Goal: Find specific page/section: Find specific page/section

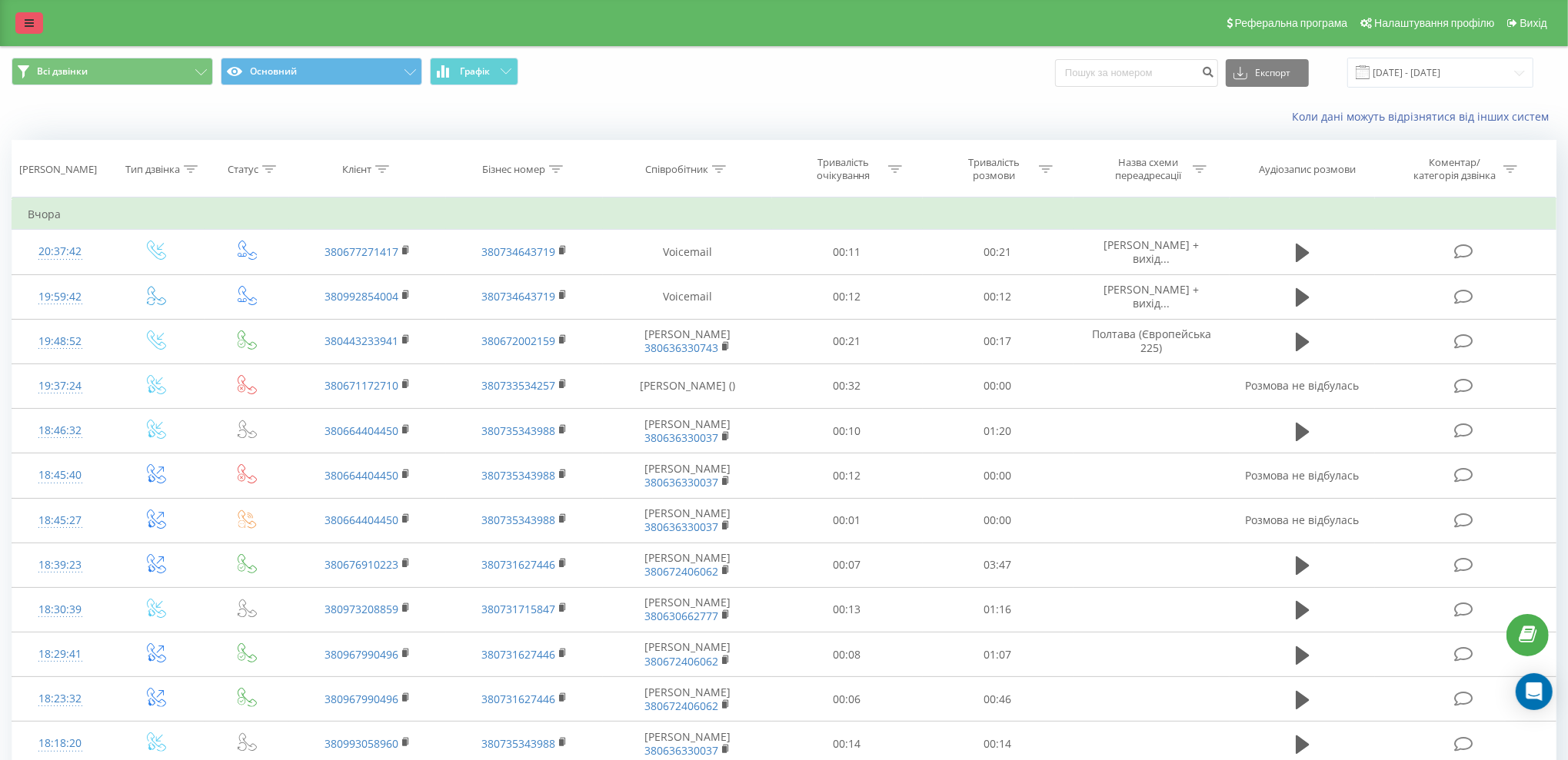
click at [25, 32] on link at bounding box center [28, 23] width 27 height 22
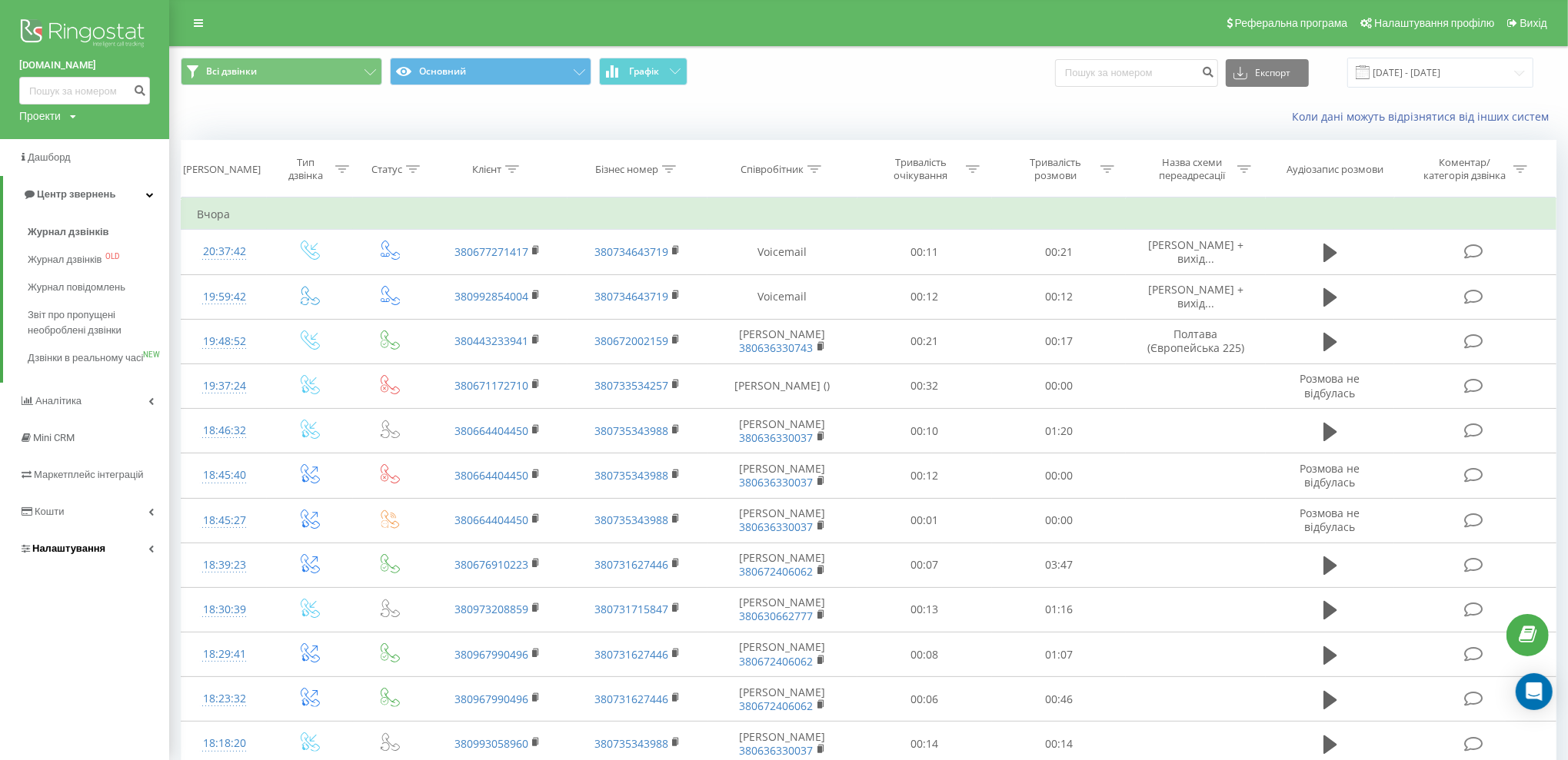
click at [89, 557] on span "Налаштування" at bounding box center [62, 549] width 86 height 15
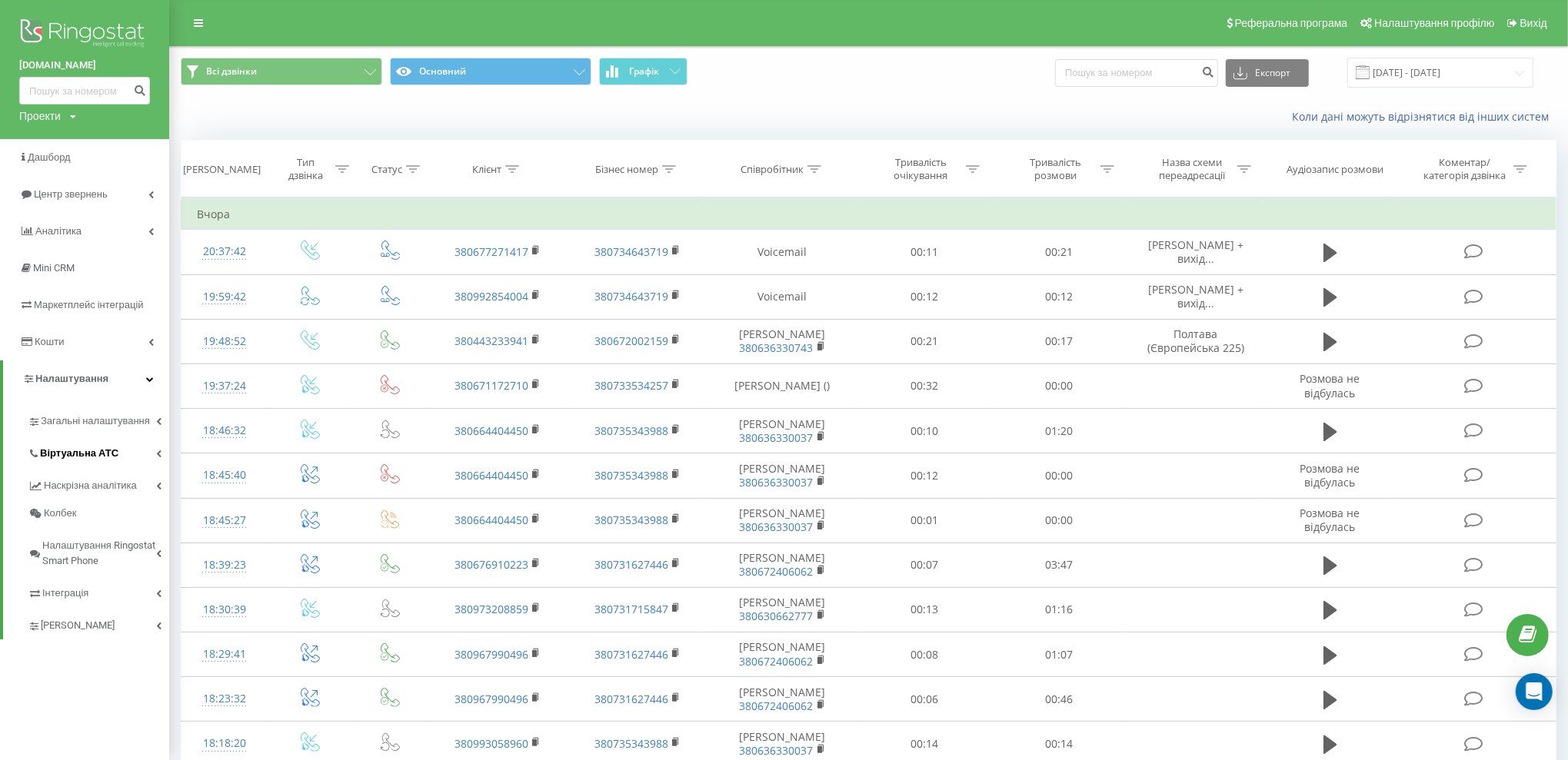
click at [121, 457] on link "Віртуальна АТС" at bounding box center [98, 451] width 141 height 32
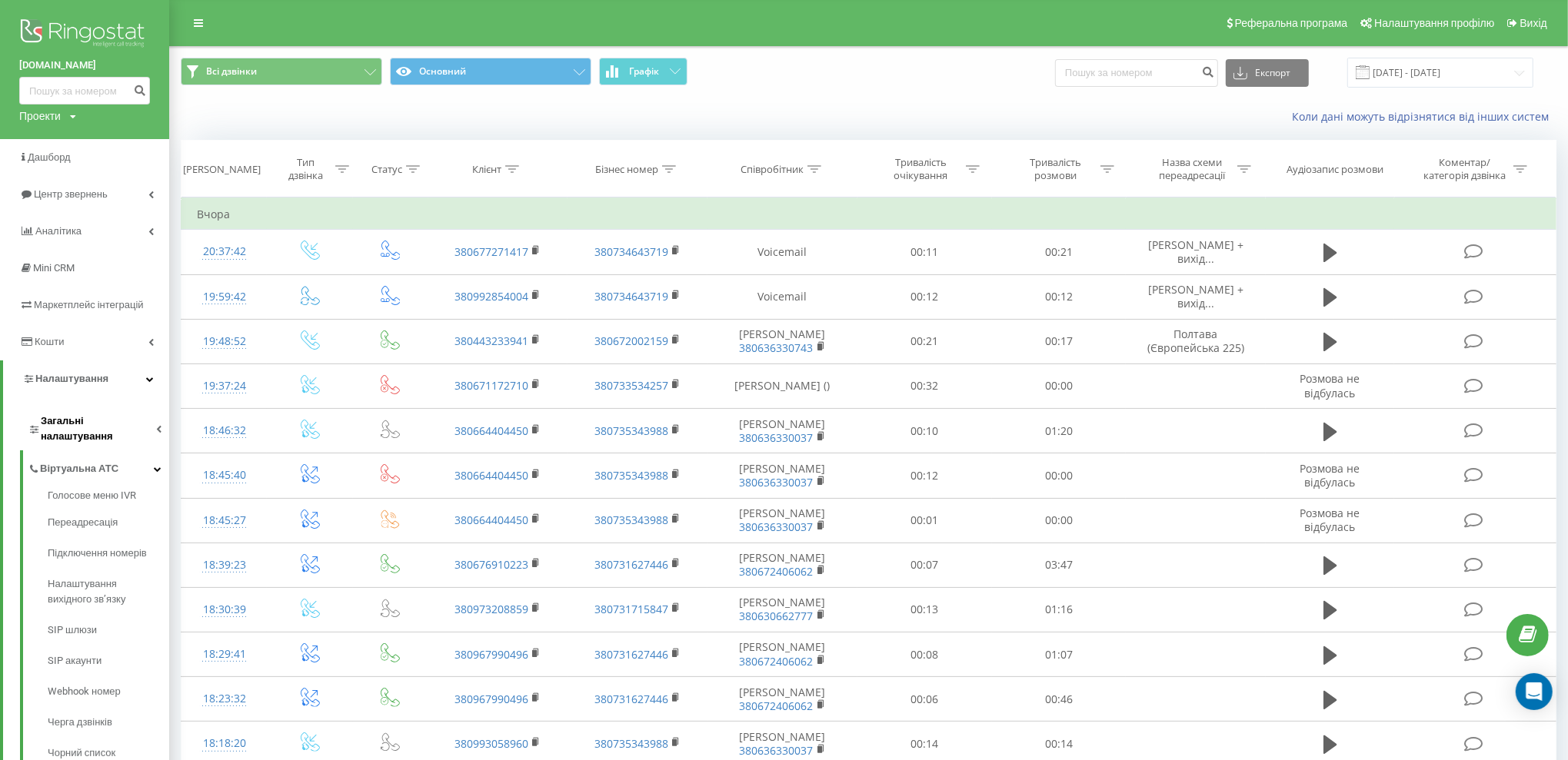
click at [120, 427] on span "Загальні налаштування" at bounding box center [98, 429] width 116 height 30
click at [119, 371] on link "Налаштування" at bounding box center [85, 379] width 166 height 37
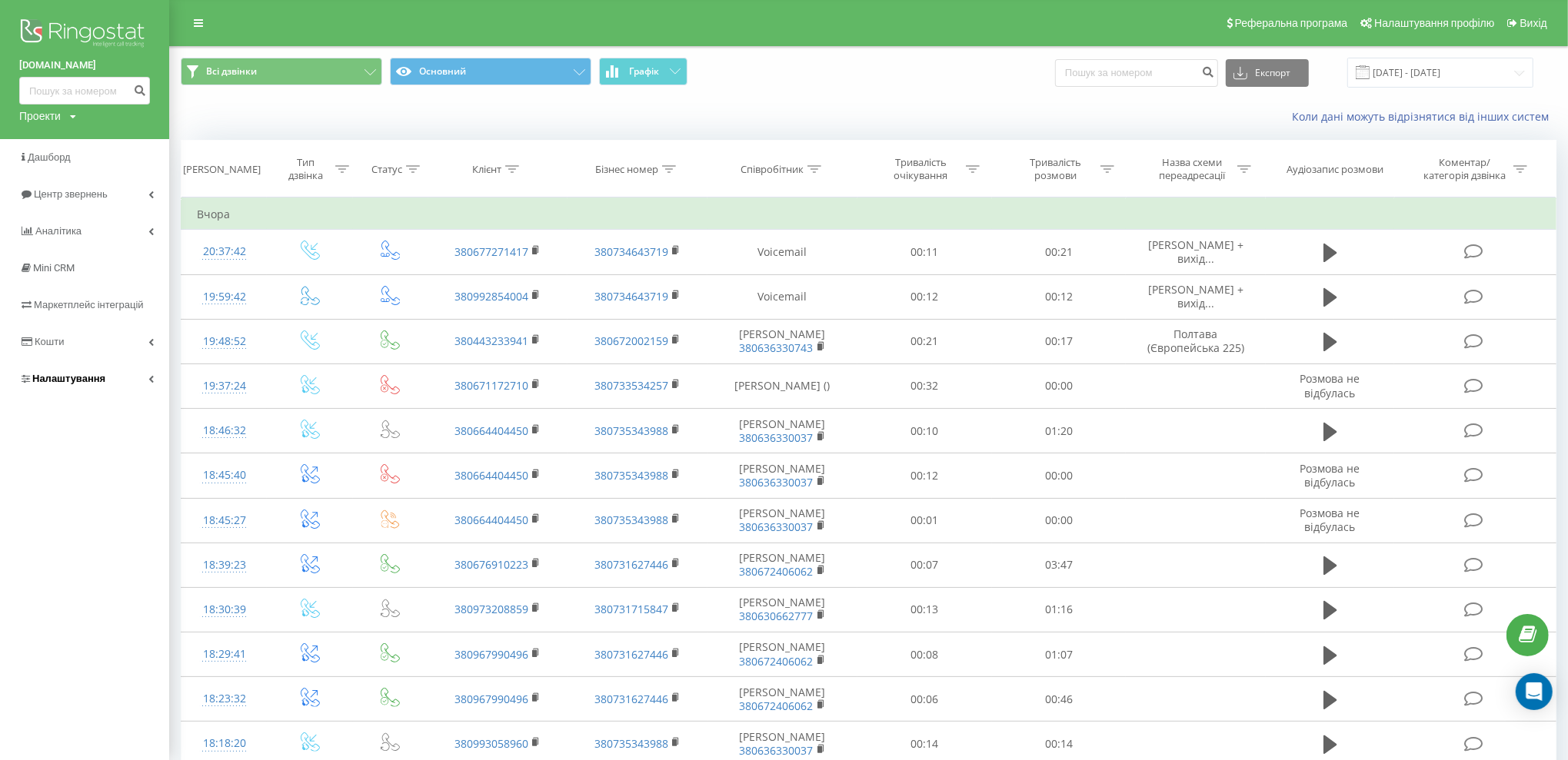
click at [119, 371] on link "Налаштування" at bounding box center [84, 379] width 169 height 37
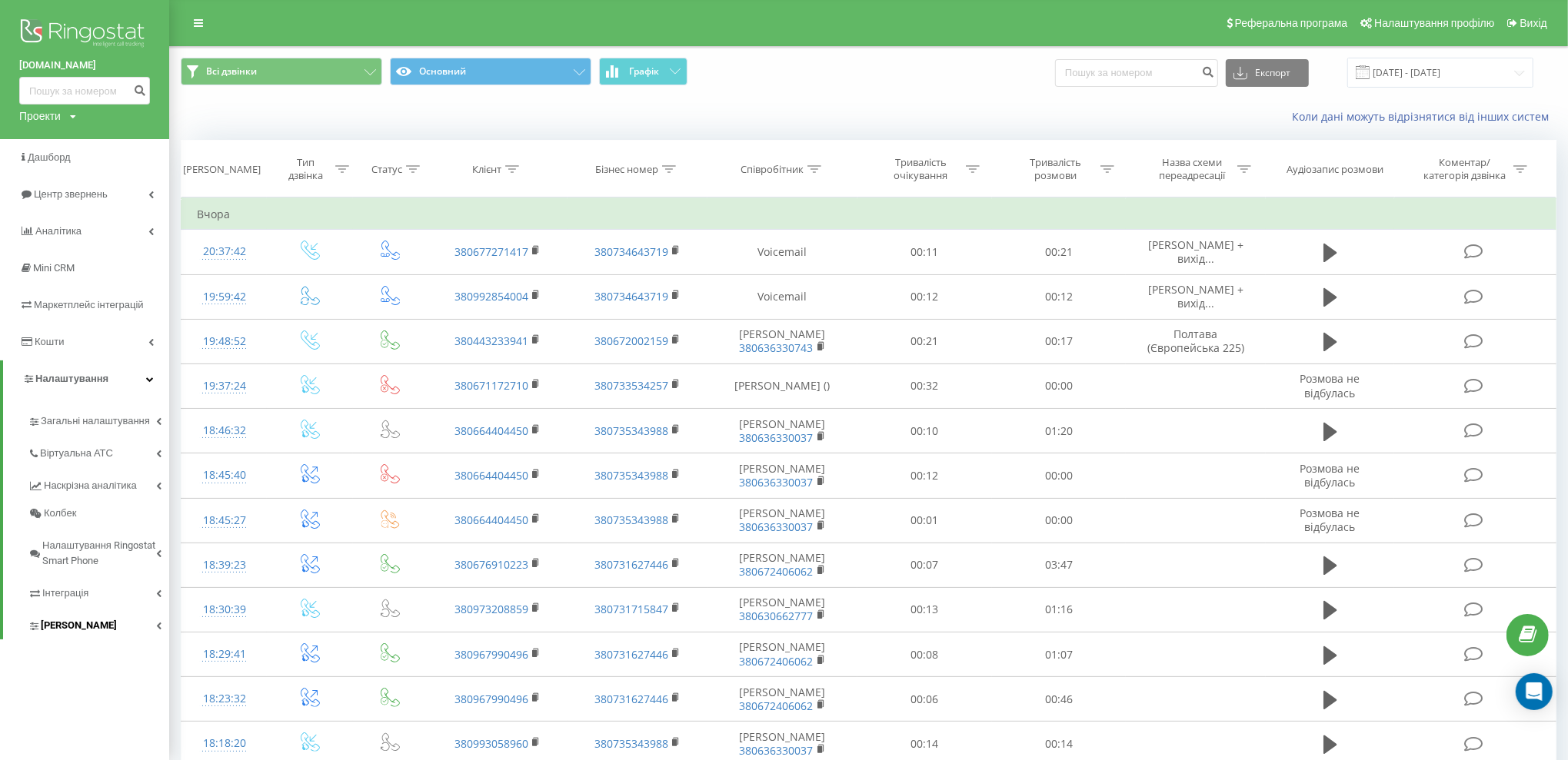
click at [104, 616] on link "[PERSON_NAME]" at bounding box center [98, 624] width 141 height 32
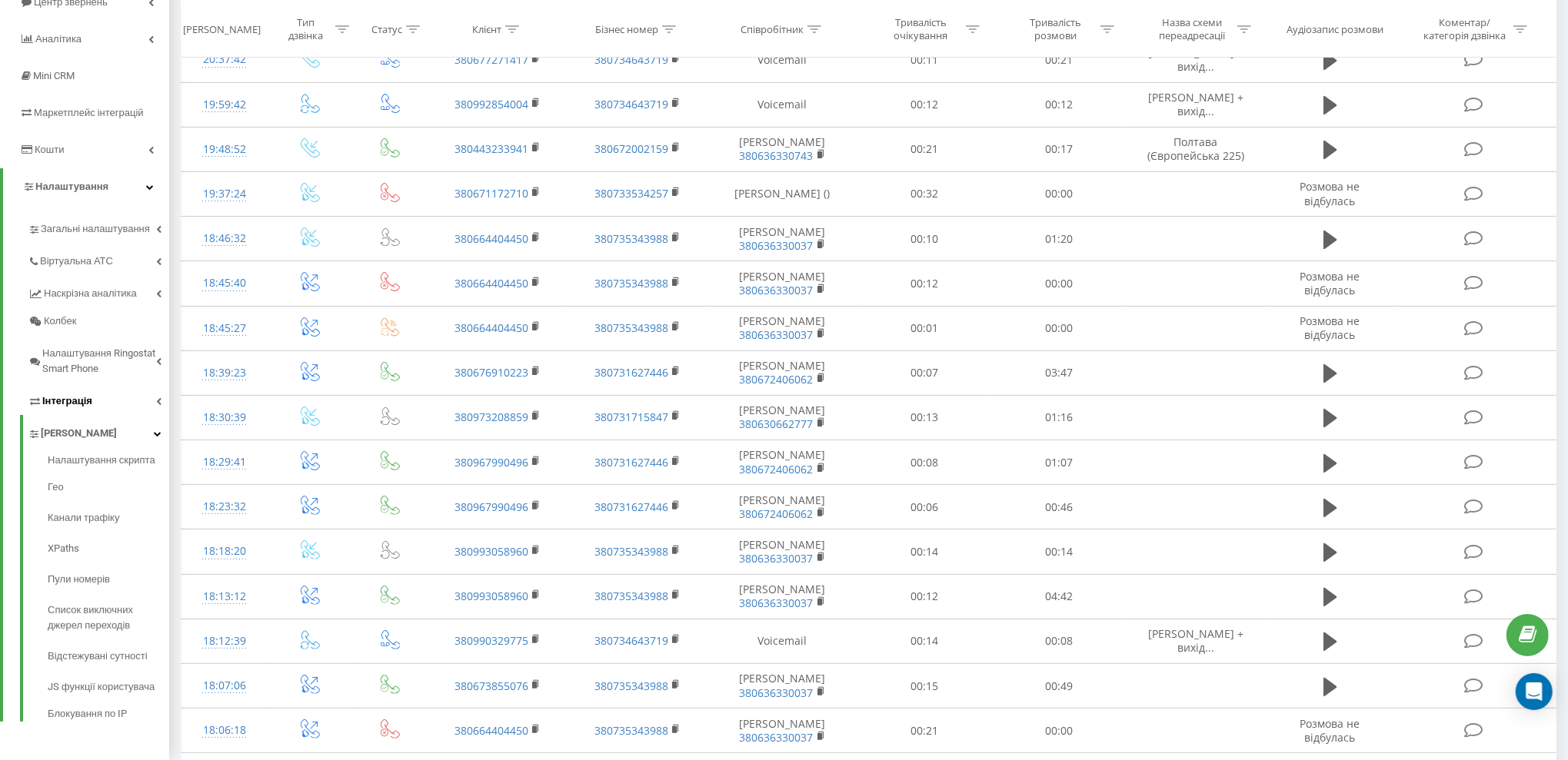
click at [110, 398] on link "Інтеграція" at bounding box center [98, 399] width 141 height 32
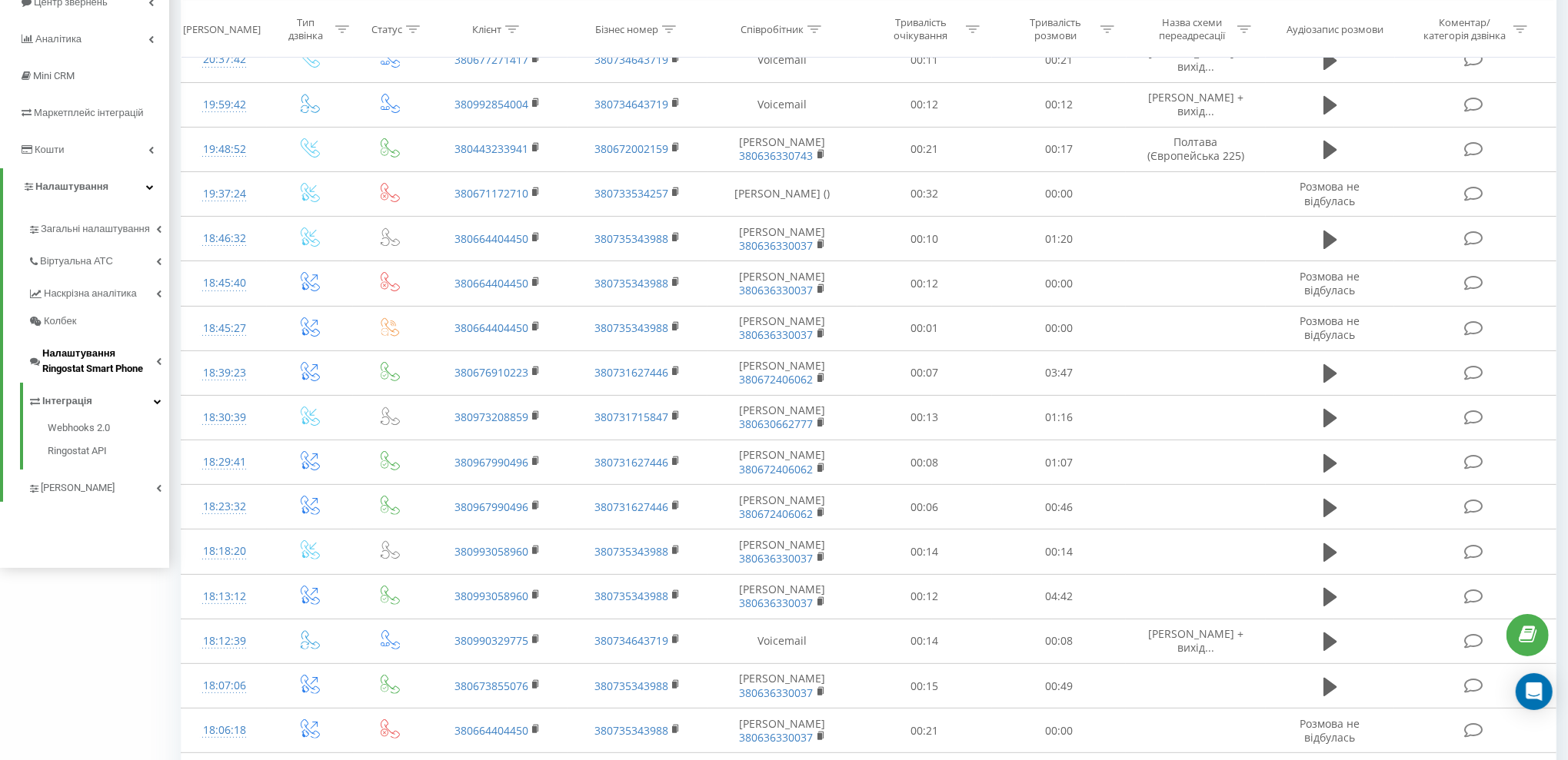
click at [111, 368] on span "Налаштування Ringostat Smart Phone" at bounding box center [99, 362] width 114 height 30
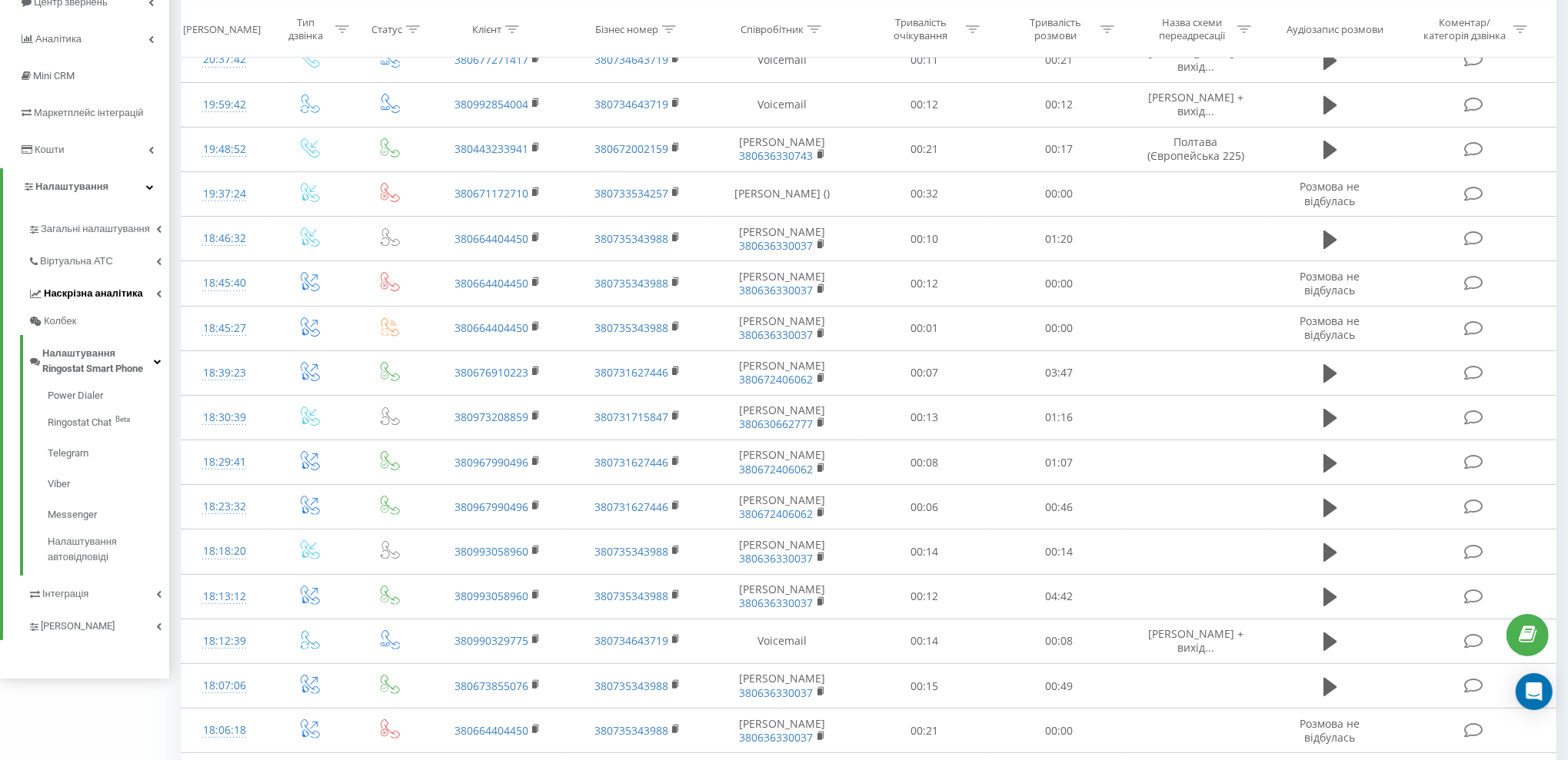
click at [134, 301] on span "Наскрізна аналітика" at bounding box center [93, 293] width 99 height 15
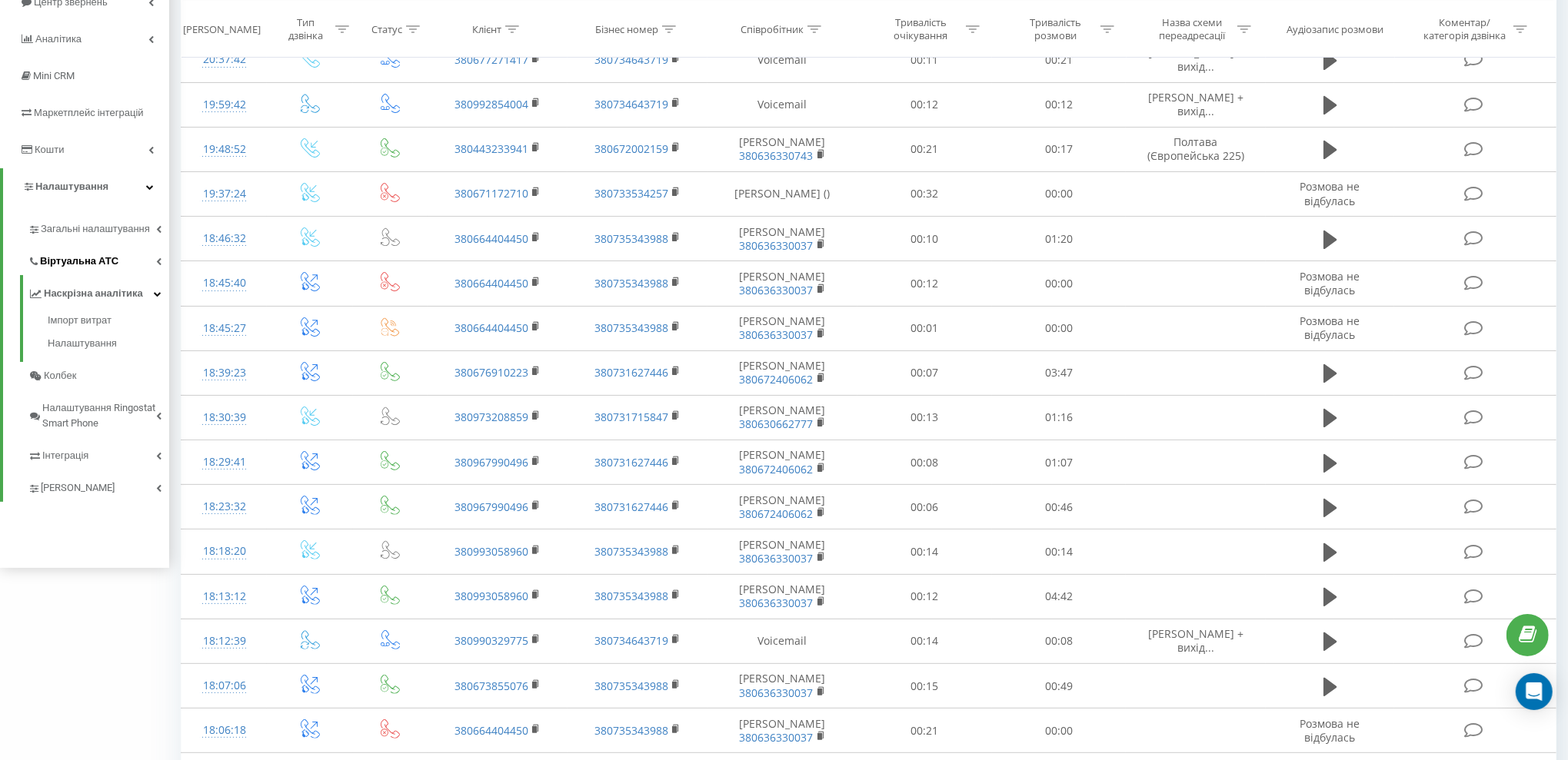
click at [134, 273] on link "Віртуальна АТС" at bounding box center [98, 259] width 141 height 32
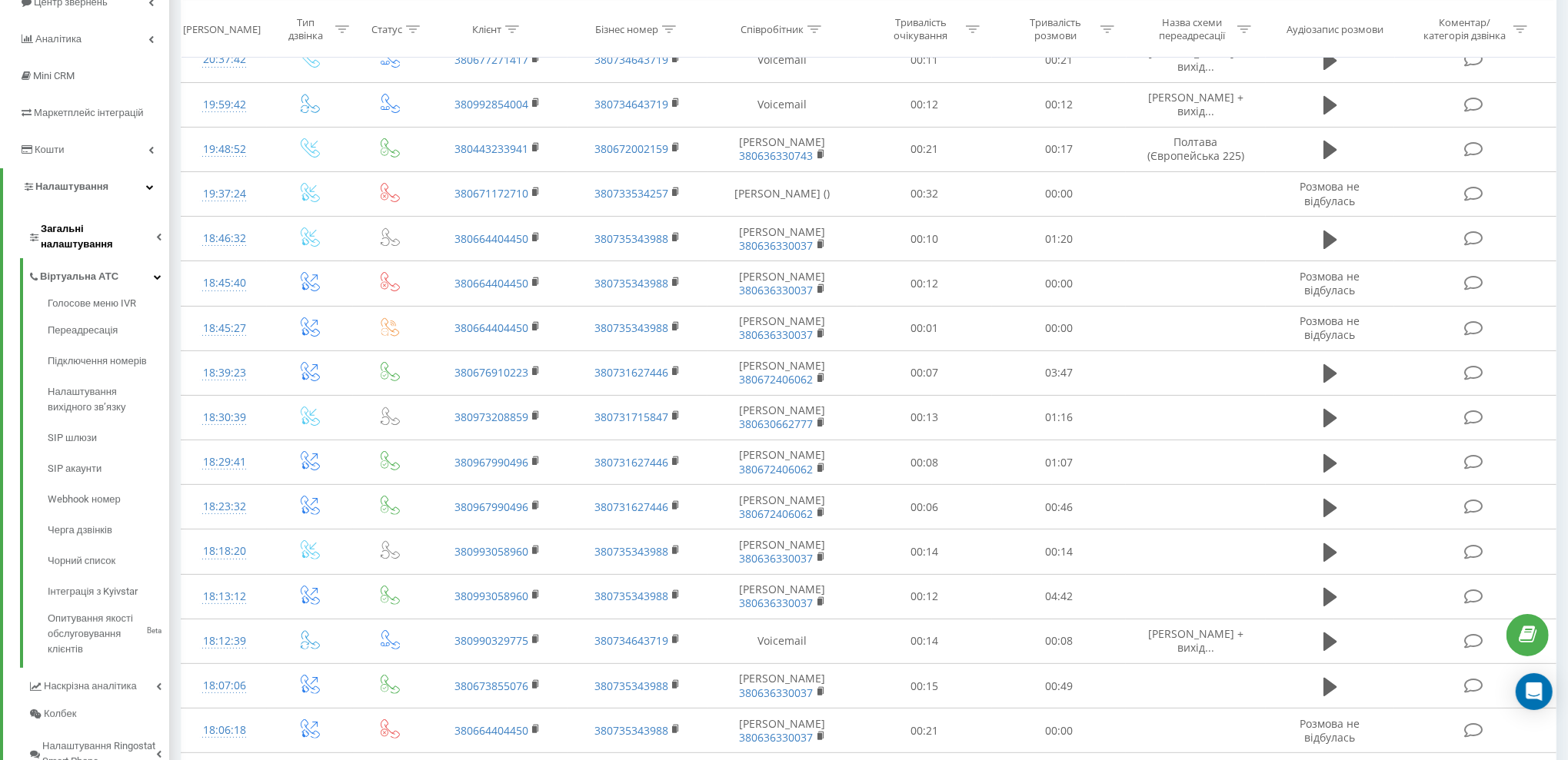
click at [140, 225] on span "Загальні налаштування" at bounding box center [98, 237] width 116 height 30
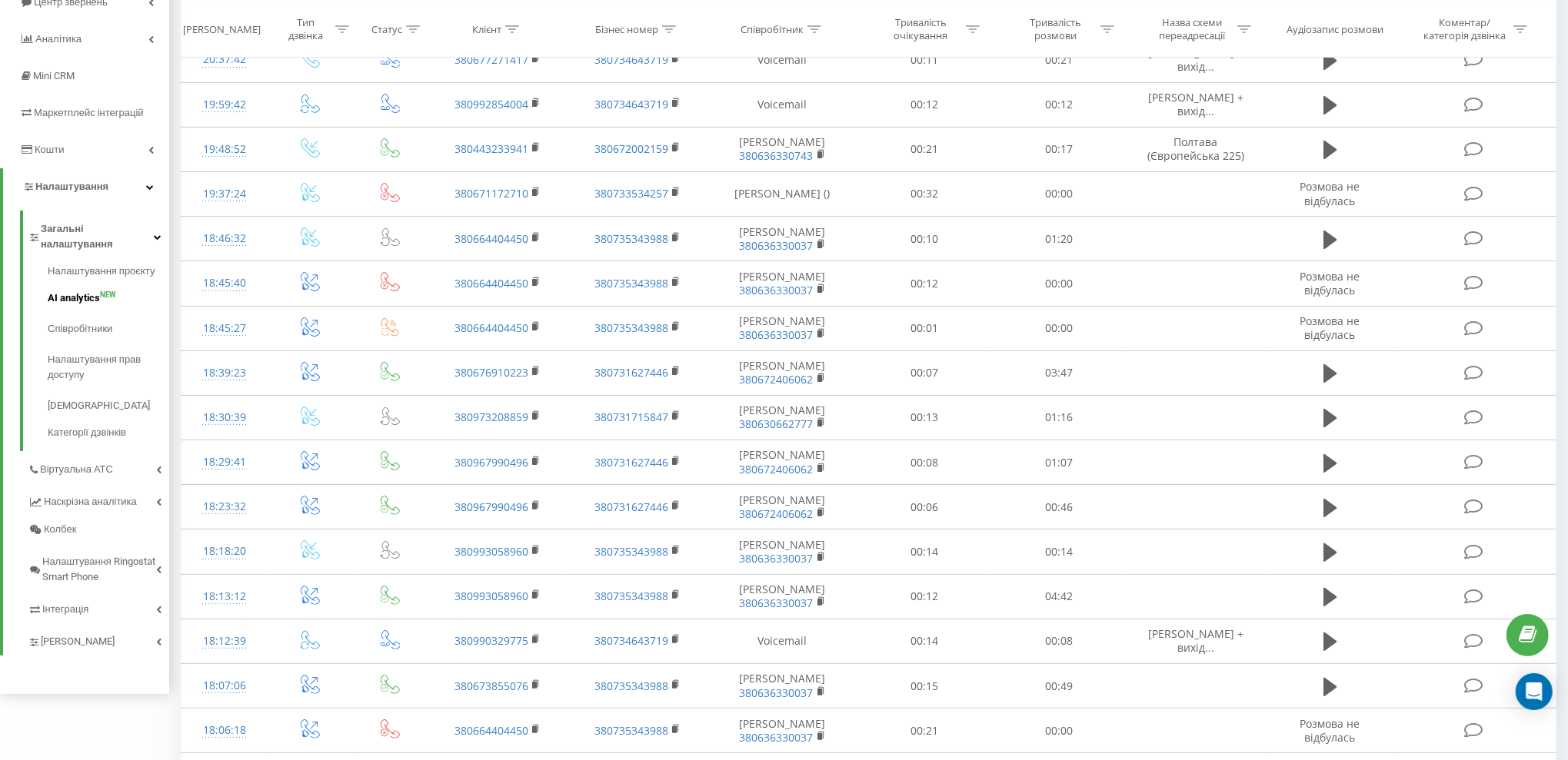
click at [85, 291] on span "AI analytics" at bounding box center [73, 298] width 52 height 15
